Goal: Find specific page/section: Find specific page/section

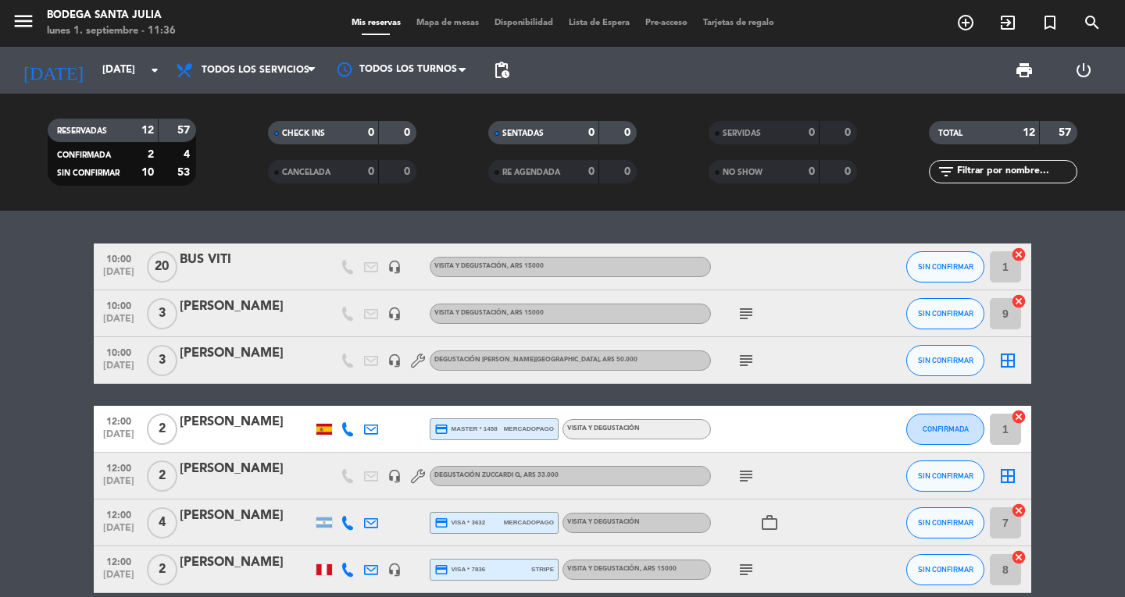
click at [754, 358] on icon "subject" at bounding box center [745, 360] width 19 height 19
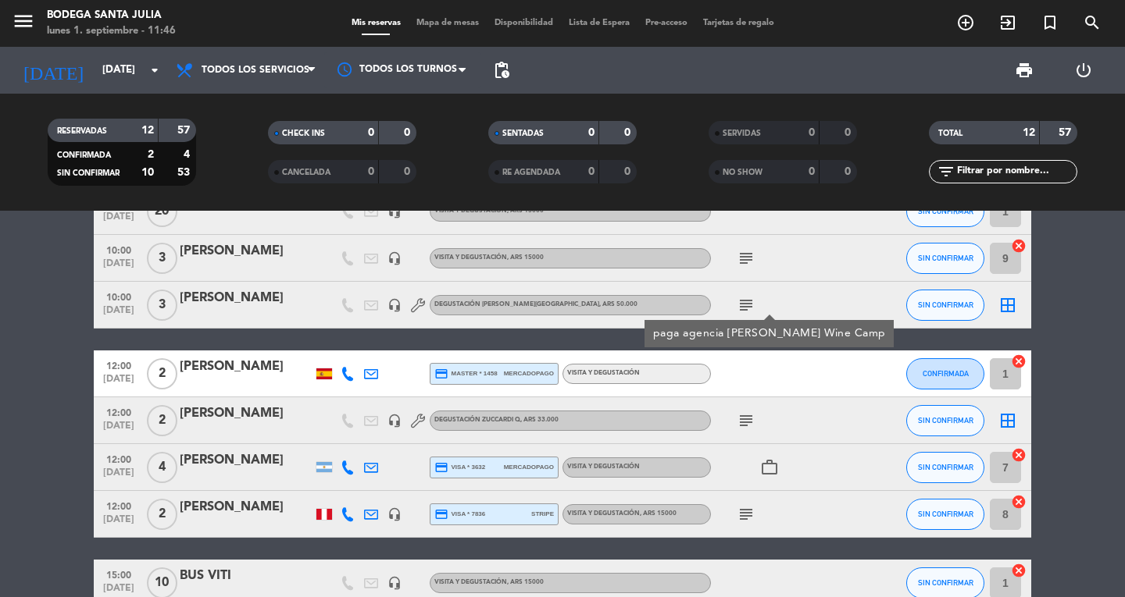
scroll to position [78, 0]
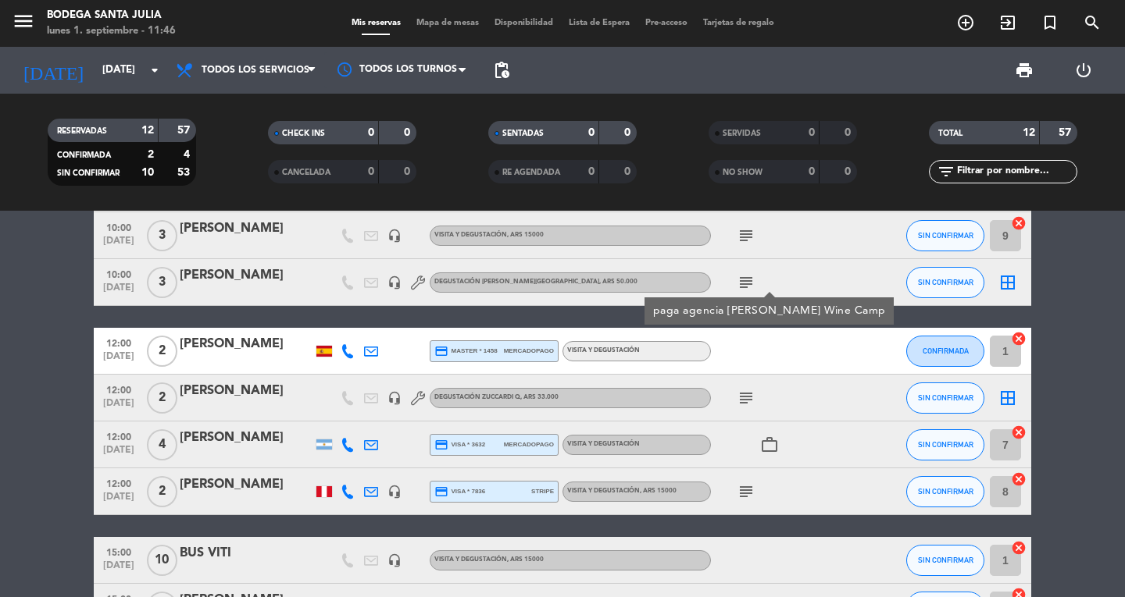
click at [6, 399] on bookings-row "10:00 [DATE] BUS VITI headset_mic Visita y Degustación , ARS 15000 SIN CONFIRMA…" at bounding box center [562, 480] width 1125 height 628
click at [746, 403] on icon "subject" at bounding box center [745, 398] width 19 height 19
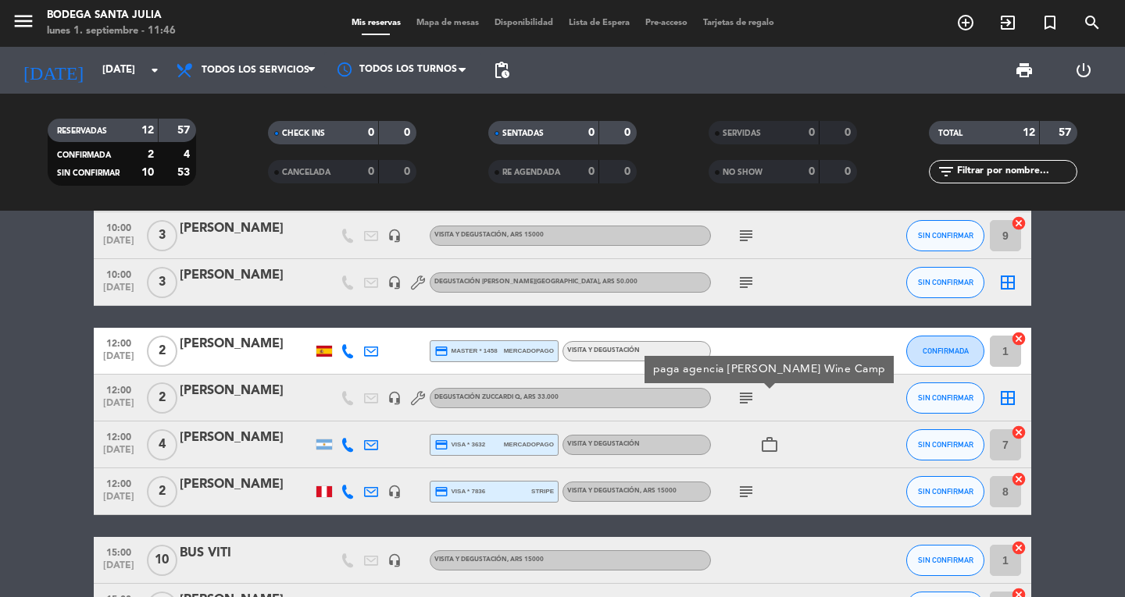
click at [749, 490] on icon "subject" at bounding box center [745, 492] width 19 height 19
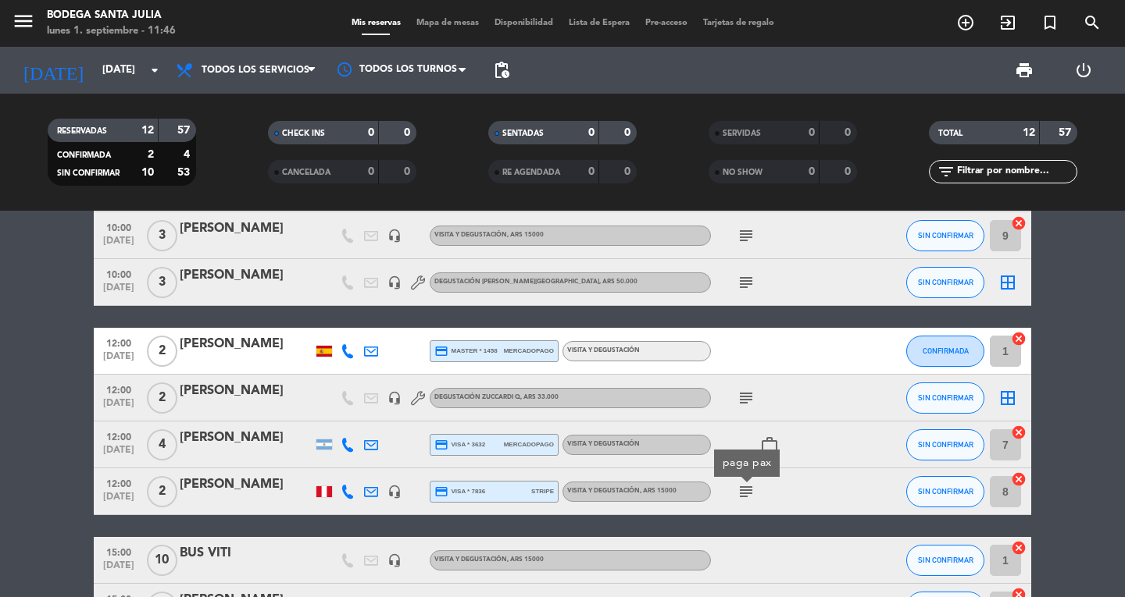
click at [732, 520] on div "10:00 [DATE] BUS VITI headset_mic Visita y Degustación , ARS 15000 SIN CONFIRMA…" at bounding box center [562, 480] width 937 height 628
click at [752, 399] on icon "subject" at bounding box center [745, 398] width 19 height 19
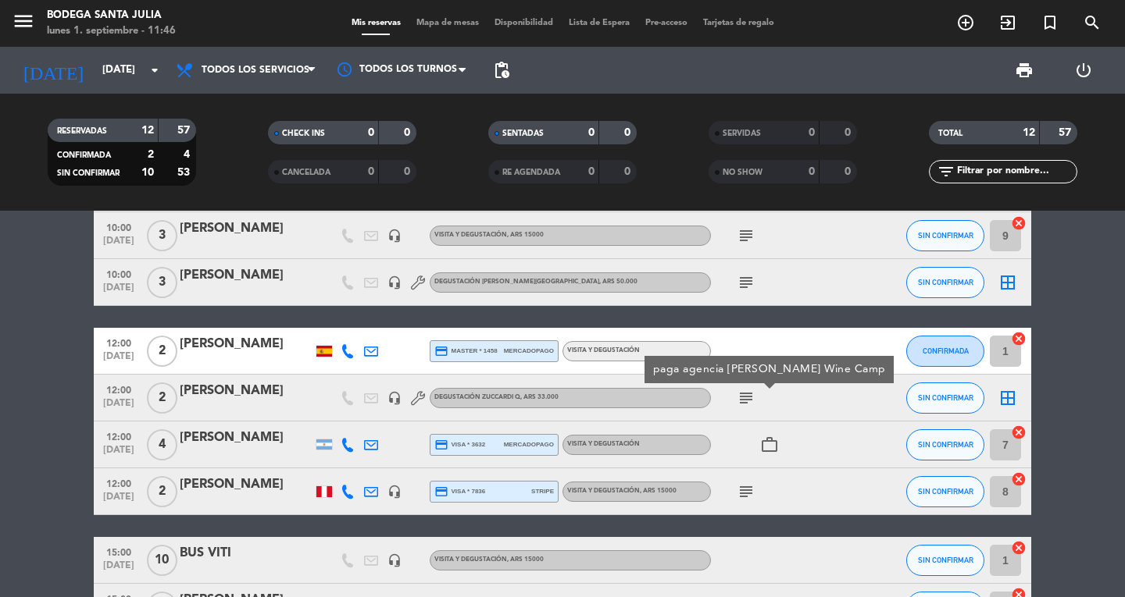
click at [746, 495] on icon "subject" at bounding box center [745, 492] width 19 height 19
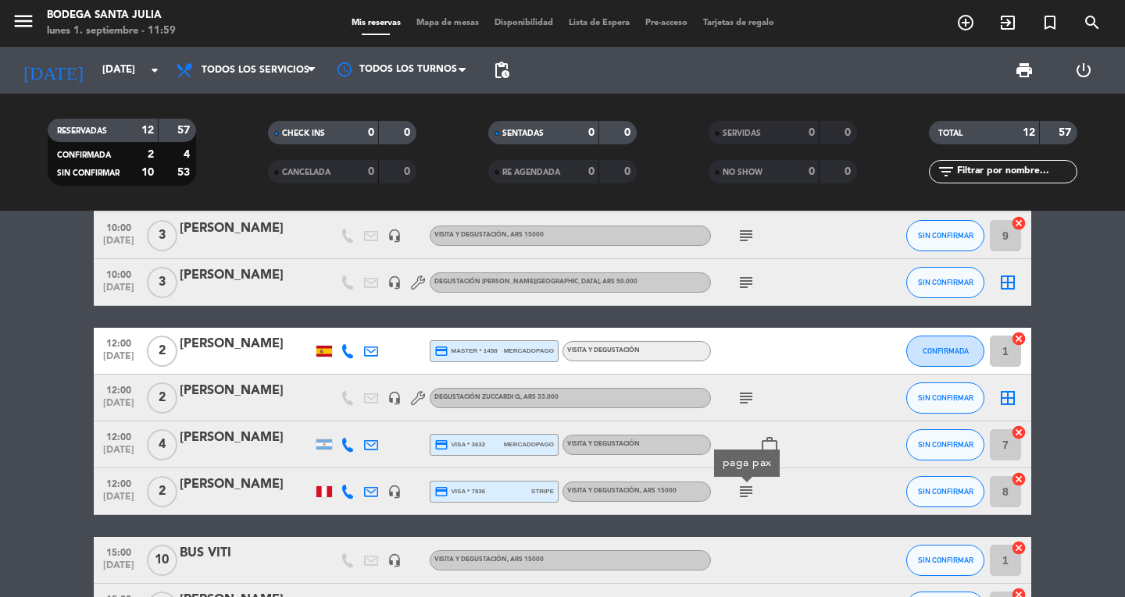
click at [0, 355] on bookings-row "10:00 [DATE] BUS VITI headset_mic Visita y Degustación , ARS 15000 SIN CONFIRMA…" at bounding box center [562, 480] width 1125 height 628
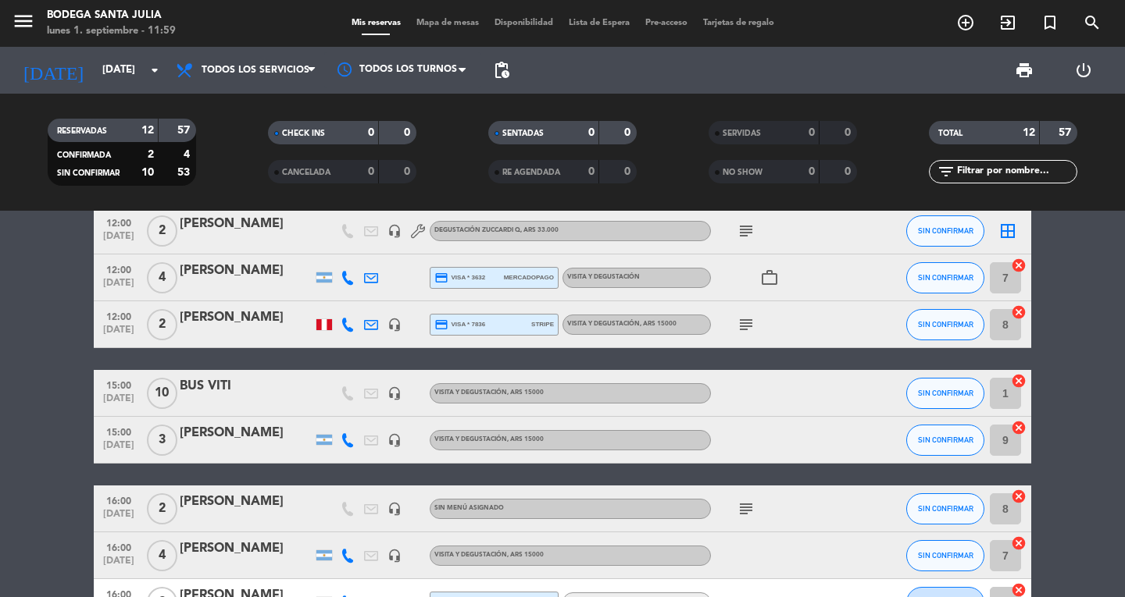
scroll to position [312, 0]
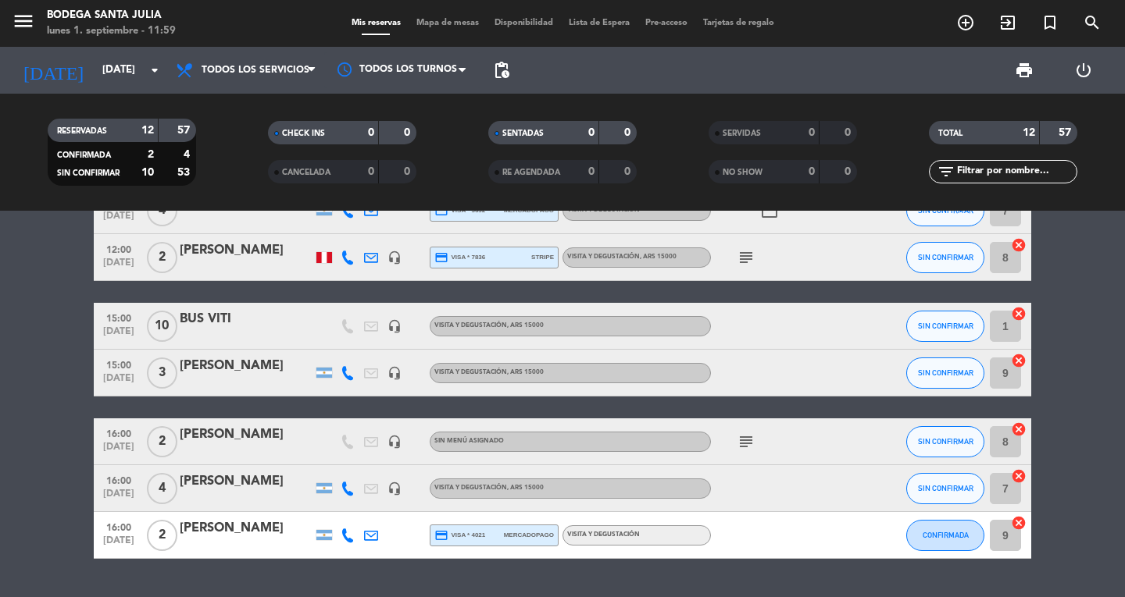
click at [747, 437] on icon "subject" at bounding box center [745, 442] width 19 height 19
click at [15, 24] on icon "menu" at bounding box center [23, 20] width 23 height 23
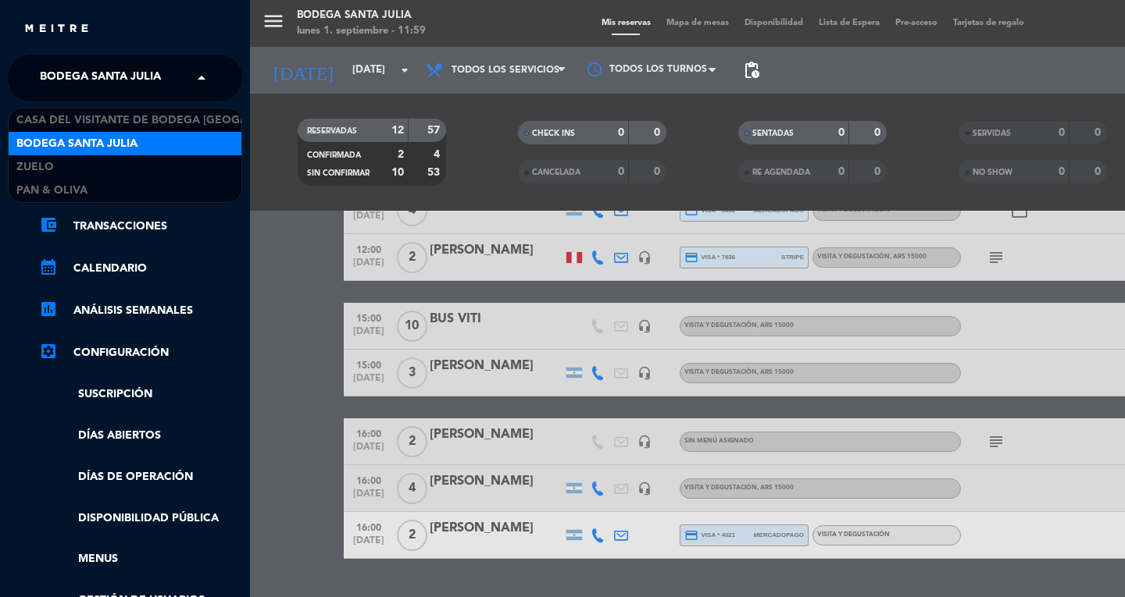
click at [83, 65] on span "Bodega Santa Julia" at bounding box center [100, 78] width 121 height 33
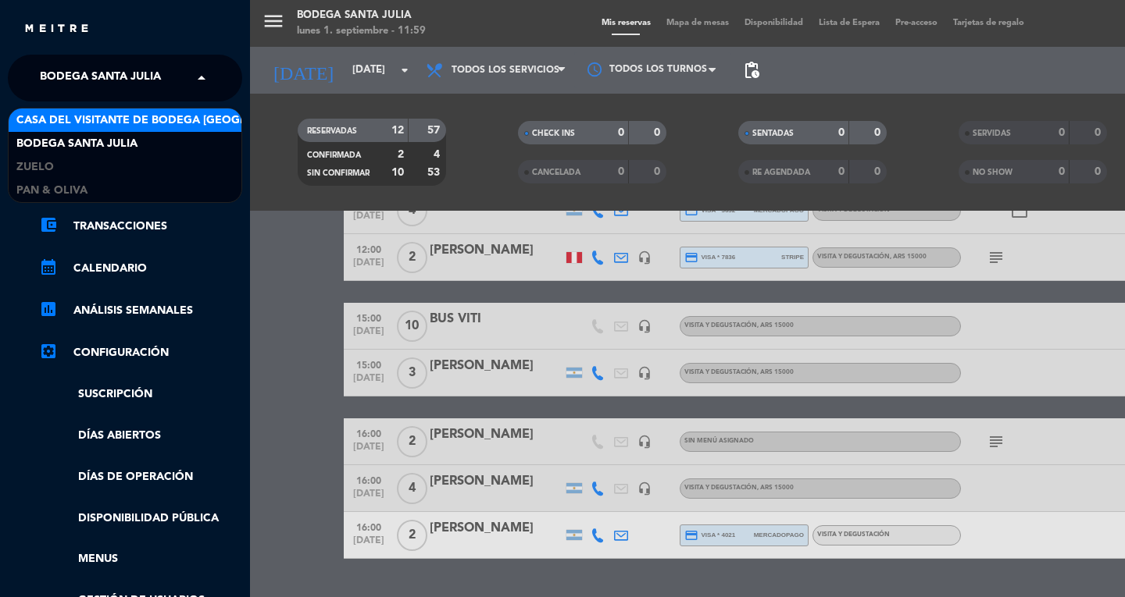
click at [76, 122] on span "Casa del Visitante de Bodega [GEOGRAPHIC_DATA][PERSON_NAME]" at bounding box center [212, 121] width 393 height 18
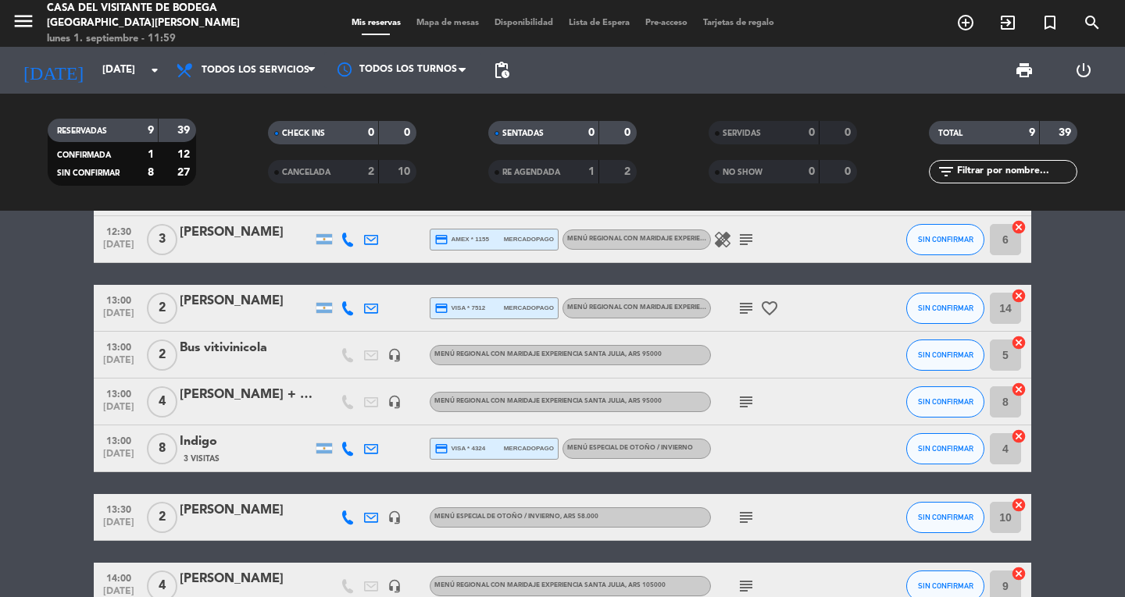
scroll to position [0, 0]
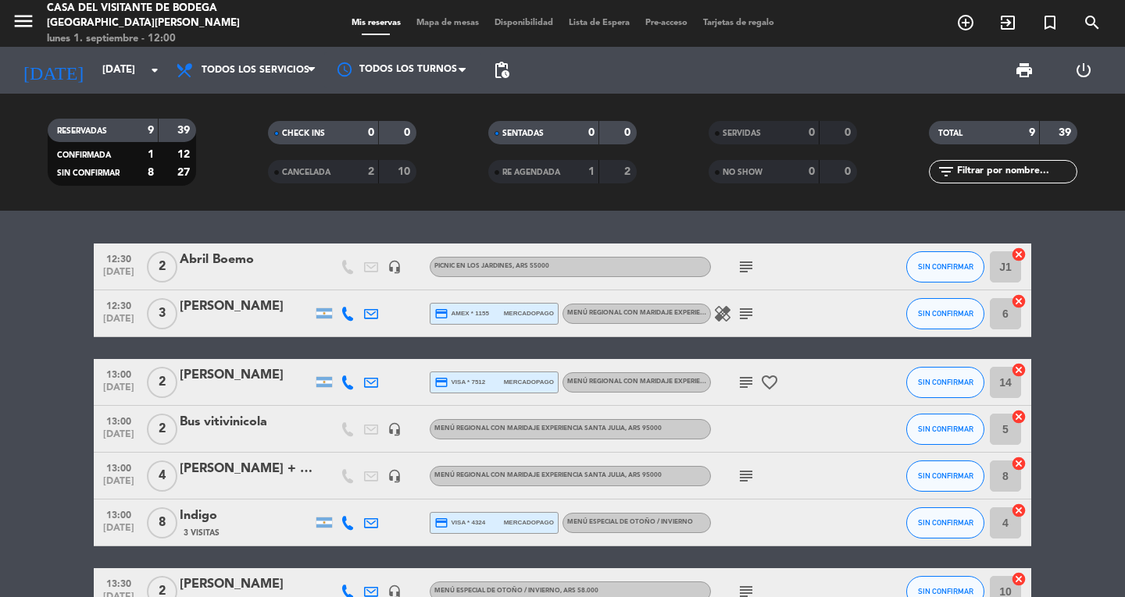
drag, startPoint x: 732, startPoint y: 375, endPoint x: 739, endPoint y: 380, distance: 8.4
click at [733, 375] on div "subject favorite_border" at bounding box center [781, 382] width 141 height 46
click at [747, 385] on icon "subject" at bounding box center [745, 382] width 19 height 19
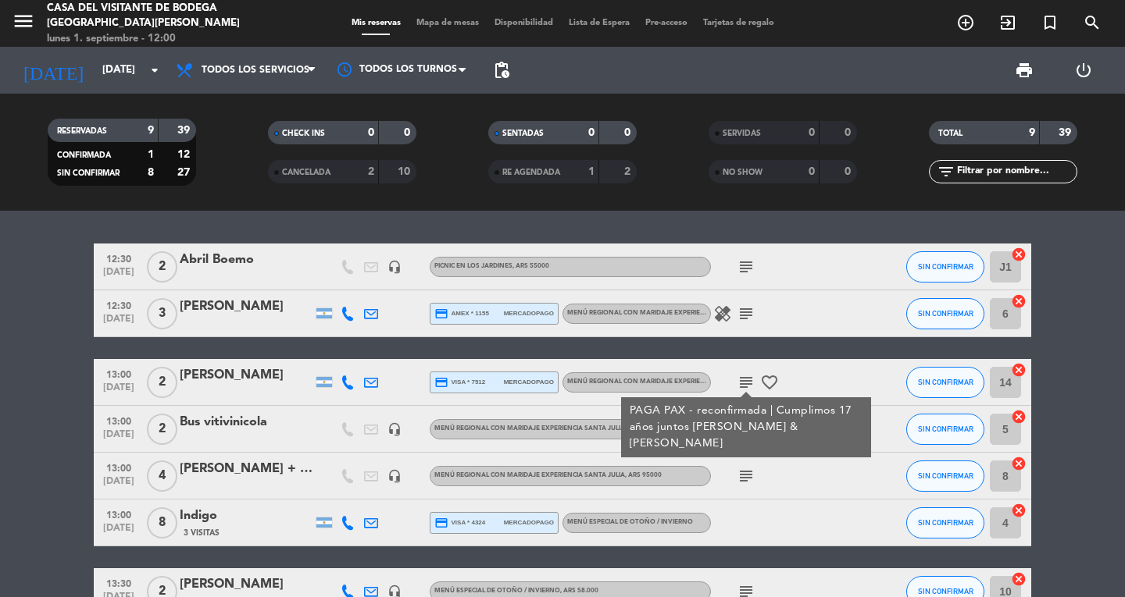
click at [417, 405] on div at bounding box center [417, 382] width 23 height 46
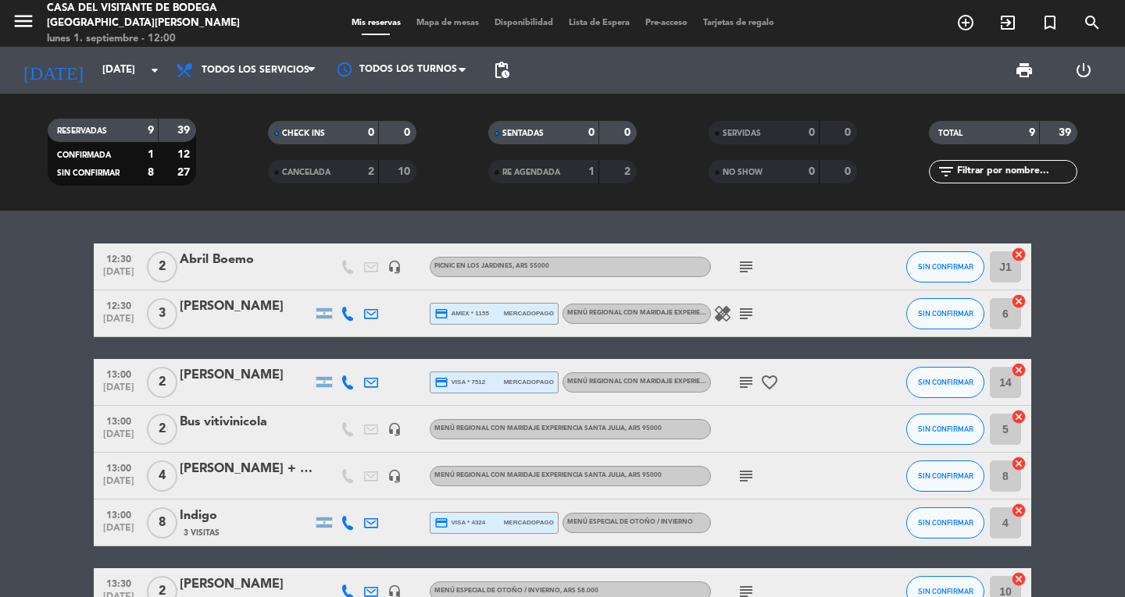
click at [134, 529] on span "[DATE]" at bounding box center [118, 532] width 39 height 18
click at [0, 488] on bookings-row "12:30 [DATE] [DATE][PERSON_NAME] headset_mic Picnic en los Jardines , ARS 55000…" at bounding box center [562, 498] width 1125 height 509
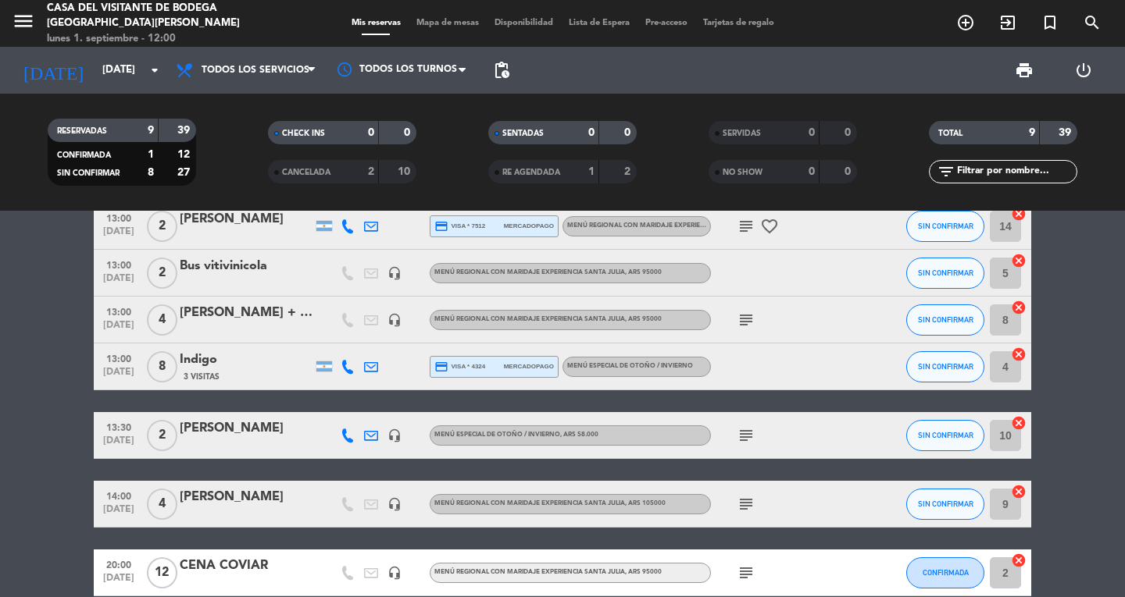
scroll to position [234, 0]
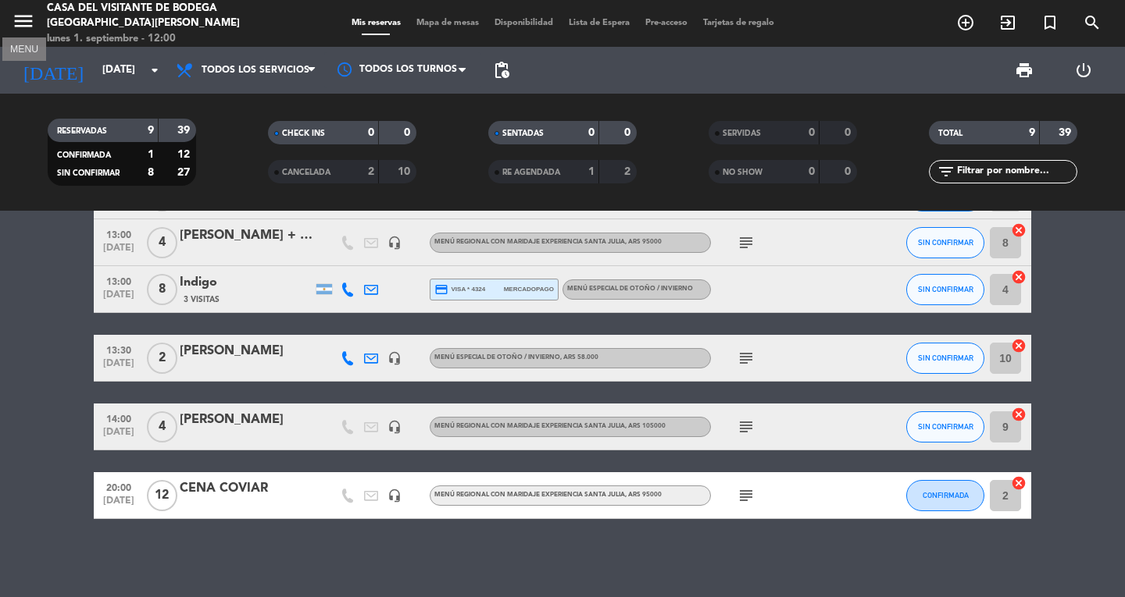
click at [21, 18] on icon "menu" at bounding box center [23, 20] width 23 height 23
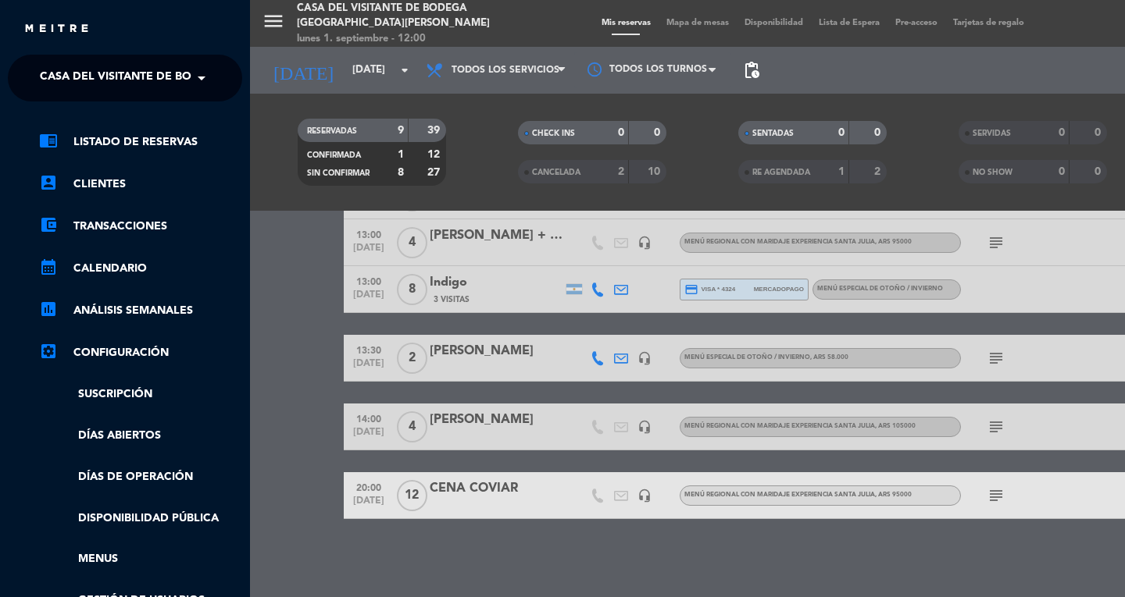
click at [124, 72] on span "Casa del Visitante de Bodega [GEOGRAPHIC_DATA][PERSON_NAME]" at bounding box center [236, 78] width 393 height 33
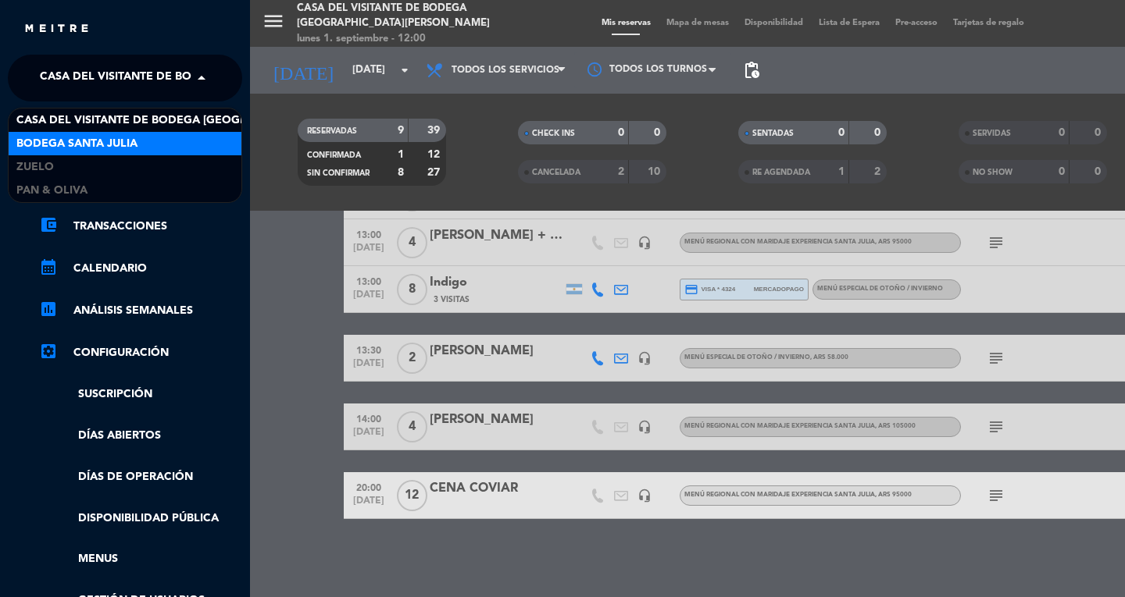
click at [98, 141] on span "Bodega Santa Julia" at bounding box center [76, 144] width 121 height 18
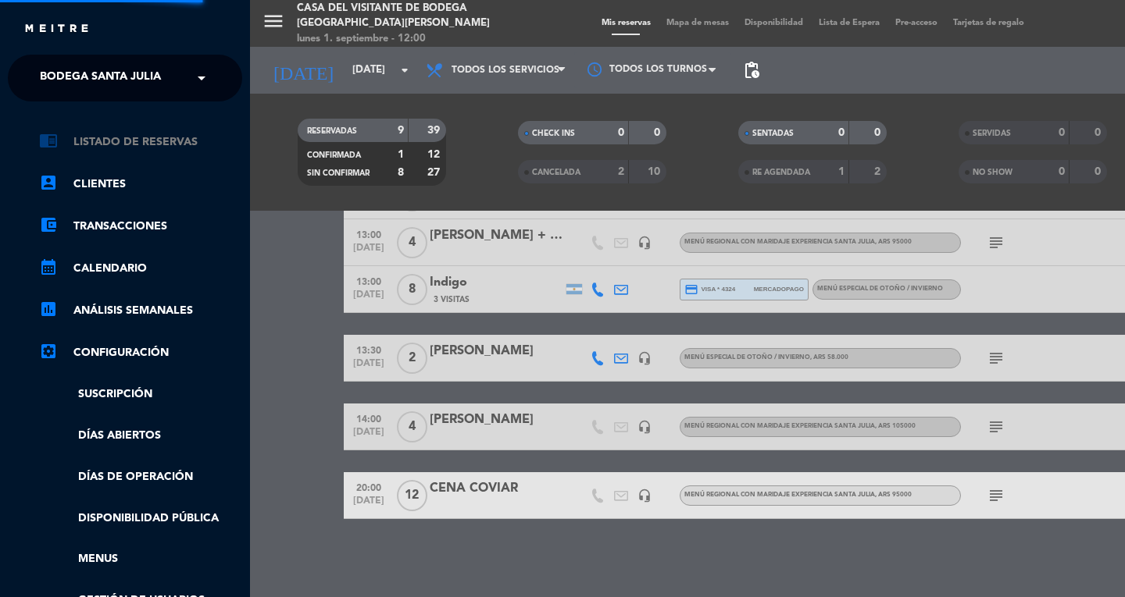
click at [98, 138] on link "chrome_reader_mode Listado de Reservas" at bounding box center [140, 142] width 203 height 19
